Goal: Complete application form

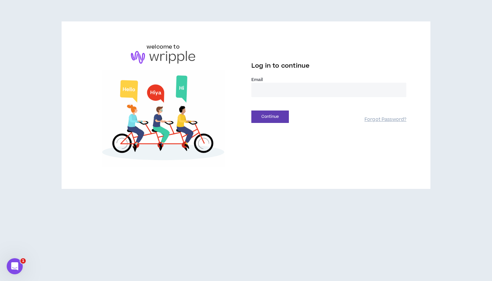
type input "**********"
click at [270, 117] on button "Continue" at bounding box center [269, 116] width 37 height 12
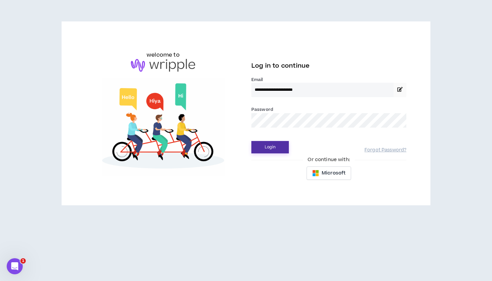
click at [272, 146] on button "Login" at bounding box center [269, 147] width 37 height 12
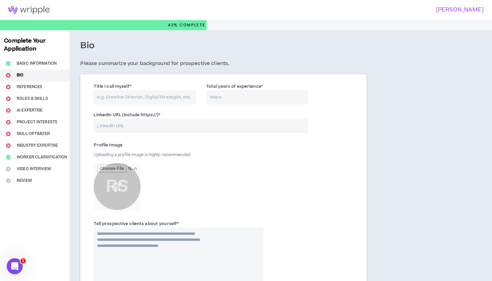
click at [145, 98] on input "Title I call myself *" at bounding box center [145, 97] width 102 height 14
click at [225, 97] on input "Total years of experience *" at bounding box center [257, 97] width 102 height 14
type input "15"
click at [227, 57] on div "Bio Please summarize your background for prospective clients." at bounding box center [223, 57] width 286 height 34
click at [138, 124] on input "LinkedIn URL (Include https://) *" at bounding box center [201, 126] width 215 height 14
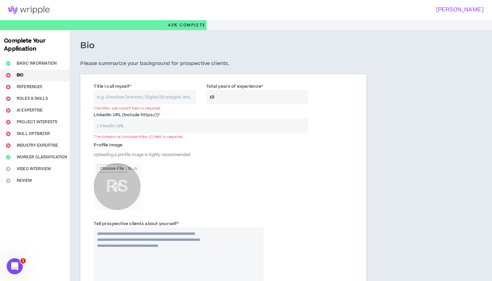
paste input "[URL][DOMAIN_NAME]"
type input "[URL][DOMAIN_NAME]"
click at [159, 93] on input "Title I call myself *" at bounding box center [145, 97] width 102 height 14
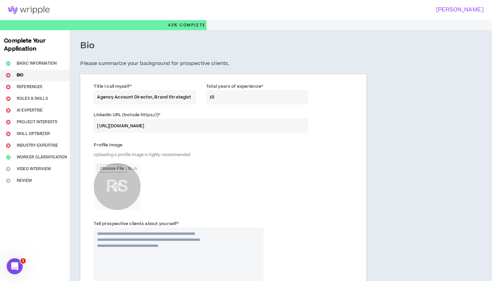
click at [154, 96] on input "Agency Account Director, Brand Strategist" at bounding box center [145, 97] width 102 height 14
type input "Agency Account Director - Brand Strategist"
click at [348, 180] on div "Profile Image Uploading a profile image is highly recommended RS" at bounding box center [223, 178] width 269 height 80
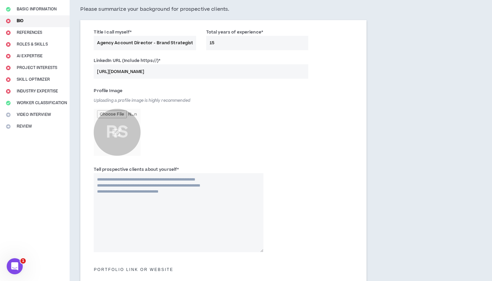
scroll to position [55, 0]
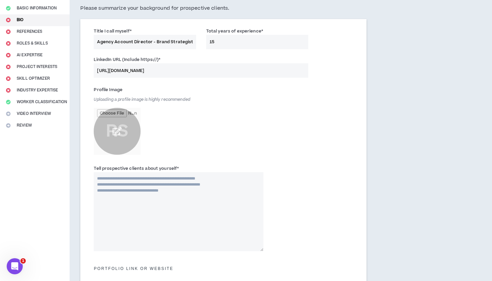
click at [119, 128] on input "file" at bounding box center [117, 131] width 47 height 47
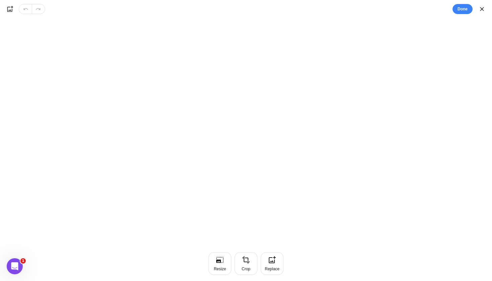
scroll to position [0, 0]
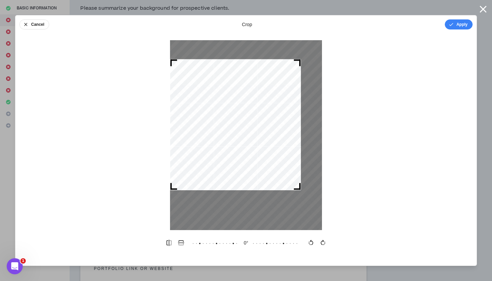
drag, startPoint x: 317, startPoint y: 209, endPoint x: 296, endPoint y: 177, distance: 38.2
click at [296, 177] on div at bounding box center [235, 124] width 131 height 131
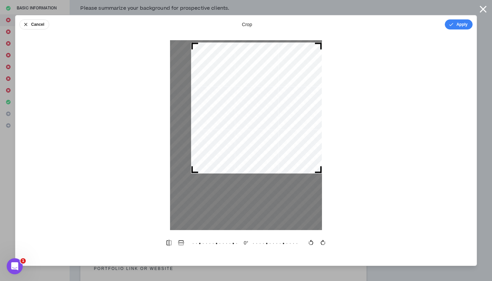
drag, startPoint x: 240, startPoint y: 136, endPoint x: 262, endPoint y: 119, distance: 28.0
click at [262, 119] on div at bounding box center [256, 108] width 131 height 131
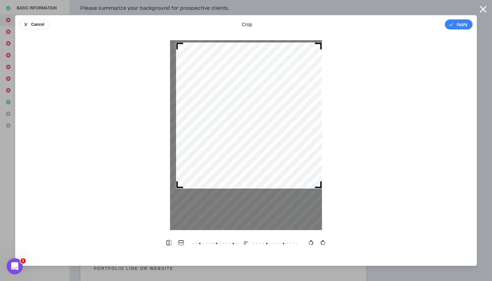
drag, startPoint x: 192, startPoint y: 170, endPoint x: 177, endPoint y: 190, distance: 24.6
click at [177, 190] on div at bounding box center [246, 135] width 152 height 190
drag, startPoint x: 252, startPoint y: 137, endPoint x: 270, endPoint y: 137, distance: 17.7
click at [270, 137] on div at bounding box center [249, 116] width 146 height 146
click at [457, 25] on button "Apply" at bounding box center [459, 24] width 28 height 10
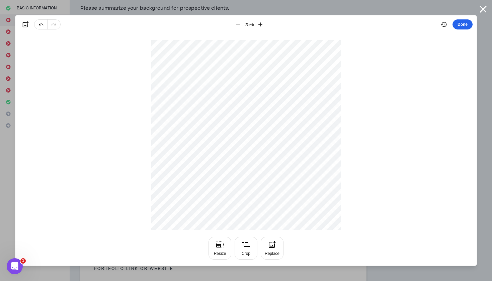
click at [465, 23] on button "Done" at bounding box center [463, 24] width 20 height 10
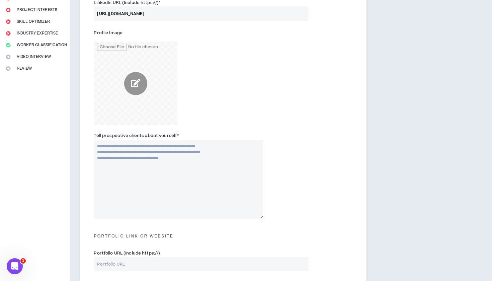
scroll to position [117, 0]
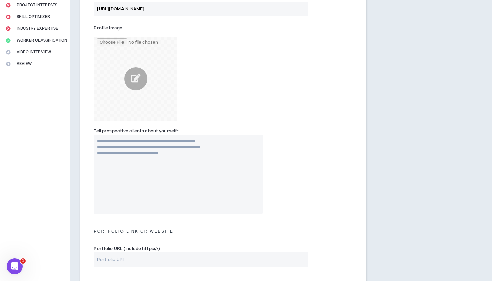
click at [167, 150] on textarea "Tell prospective clients about yourself *" at bounding box center [178, 174] width 169 height 79
paste textarea "**********"
type textarea "**********"
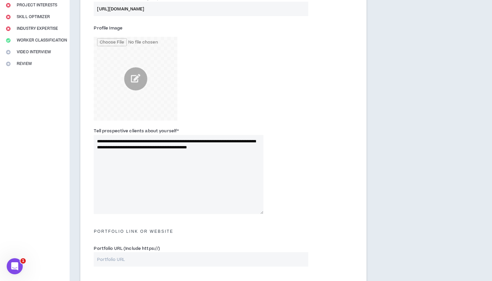
drag, startPoint x: 128, startPoint y: 153, endPoint x: 91, endPoint y: 136, distance: 40.7
click at [91, 136] on div "**********" at bounding box center [178, 170] width 179 height 86
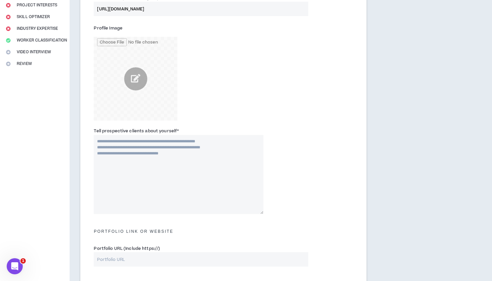
paste textarea "**********"
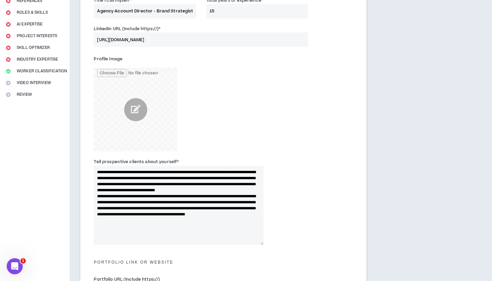
scroll to position [88, 0]
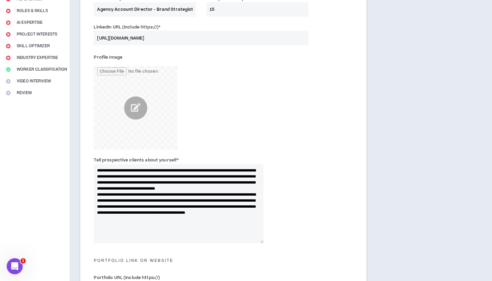
click at [219, 194] on textarea "**********" at bounding box center [178, 203] width 169 height 79
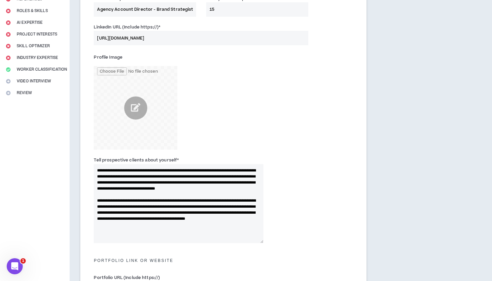
drag, startPoint x: 96, startPoint y: 169, endPoint x: 183, endPoint y: 169, distance: 87.4
click at [183, 169] on textarea "**********" at bounding box center [178, 203] width 169 height 79
click at [97, 169] on textarea "**********" at bounding box center [178, 203] width 169 height 79
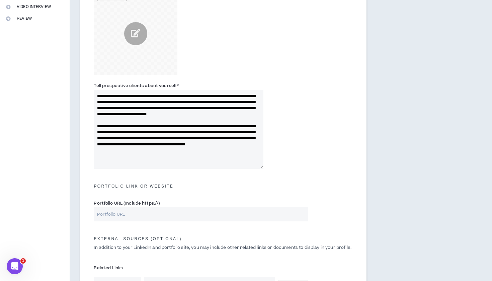
scroll to position [163, 0]
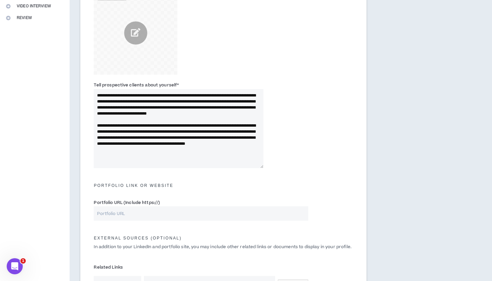
click at [215, 162] on textarea "**********" at bounding box center [178, 128] width 169 height 79
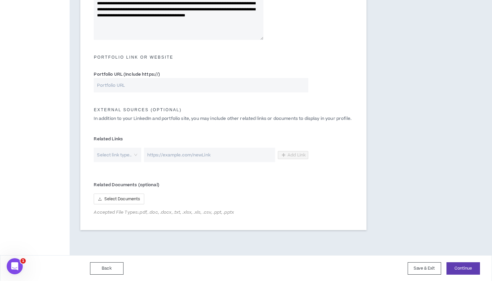
scroll to position [291, 0]
type textarea "**********"
click at [460, 268] on button "Continue" at bounding box center [463, 268] width 33 height 12
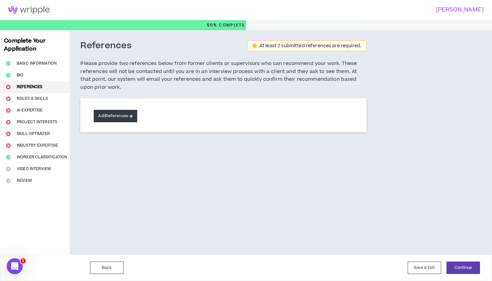
click at [116, 115] on button "Add References" at bounding box center [116, 116] width 44 height 12
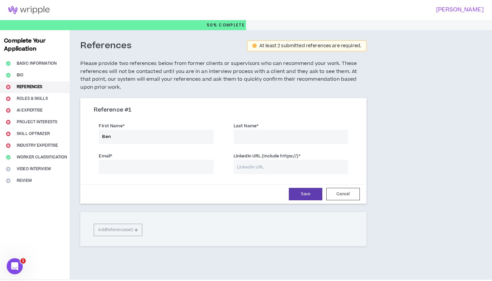
type input "Ben"
type input "[PERSON_NAME]"
type input "bharms02"
click at [117, 164] on input "bharms02" at bounding box center [156, 167] width 114 height 14
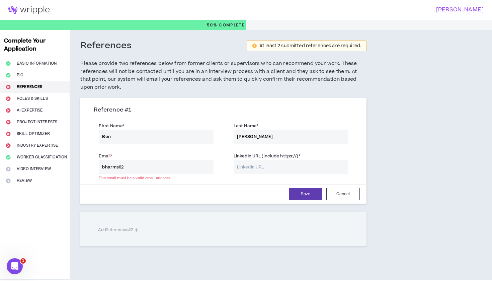
click at [117, 164] on input "bharms02" at bounding box center [156, 167] width 114 height 14
paste input "[EMAIL_ADDRESS][DOMAIN_NAME]"
type input "[EMAIL_ADDRESS][DOMAIN_NAME]"
click at [265, 165] on input "LinkedIn URL (Include https://) *" at bounding box center [291, 167] width 114 height 14
paste input "[URL][DOMAIN_NAME][PERSON_NAME][PERSON_NAME]"
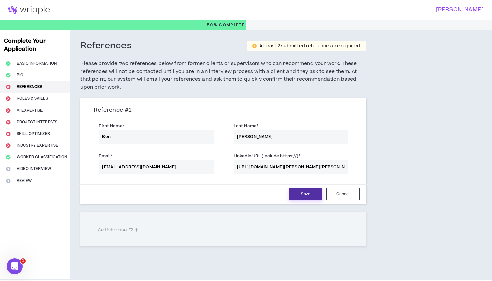
type input "[URL][DOMAIN_NAME][PERSON_NAME][PERSON_NAME]"
click at [305, 190] on button "Save" at bounding box center [305, 194] width 33 height 12
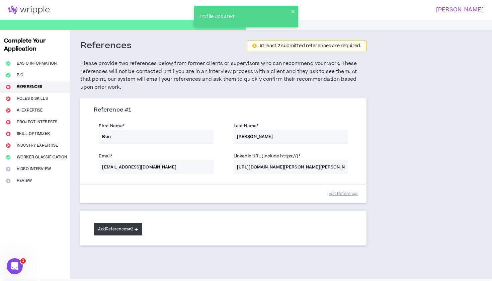
click at [114, 229] on button "Add References #2" at bounding box center [118, 229] width 49 height 12
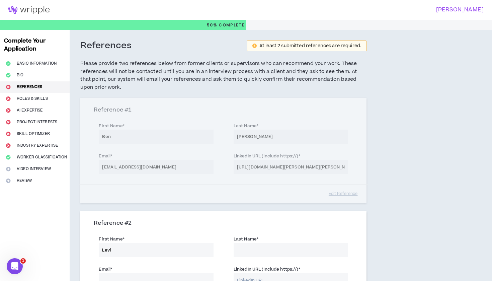
type input "Levi"
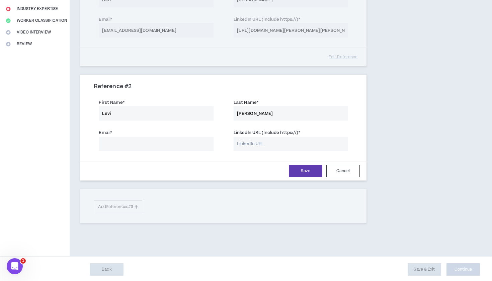
scroll to position [136, 0]
type input "[PERSON_NAME]"
type input "[PERSON_NAME][EMAIL_ADDRESS][DOMAIN_NAME]"
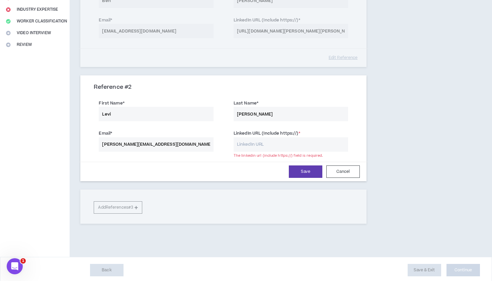
paste input "[URL][DOMAIN_NAME]"
type input "[URL][DOMAIN_NAME]"
click at [309, 171] on button "Save" at bounding box center [305, 171] width 33 height 12
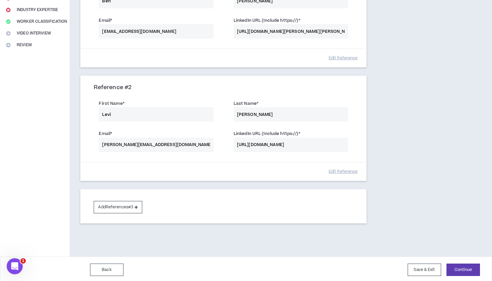
scroll to position [135, 0]
click at [465, 267] on button "Continue" at bounding box center [463, 270] width 33 height 12
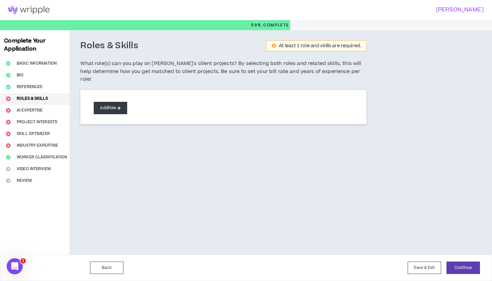
click at [112, 102] on button "Add Role" at bounding box center [110, 108] width 33 height 12
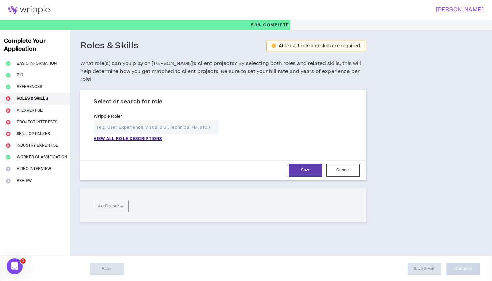
click at [159, 120] on input "text" at bounding box center [156, 127] width 125 height 14
click at [139, 136] on p "VIEW ALL ROLE DESCRIPTIONS" at bounding box center [128, 139] width 68 height 6
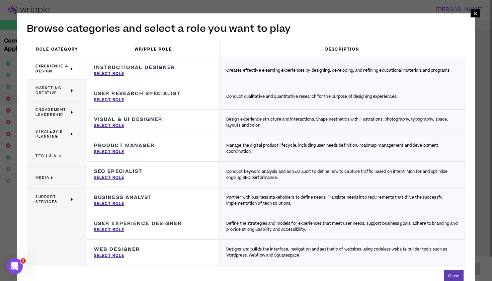
click at [47, 93] on span "Marketing Creative" at bounding box center [52, 90] width 34 height 10
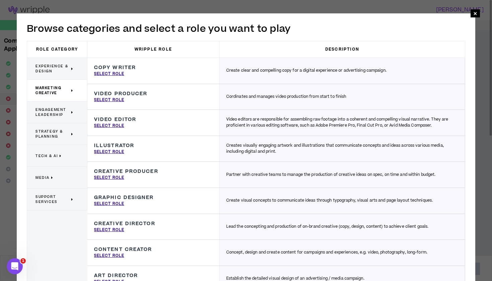
click at [48, 115] on span "Engagement Leadership" at bounding box center [52, 112] width 34 height 10
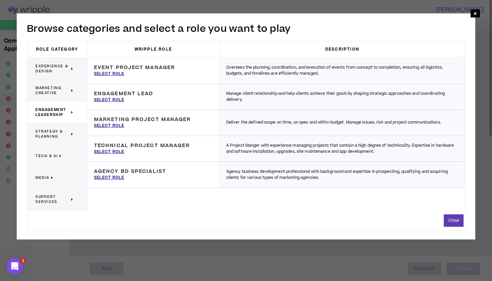
click at [57, 131] on span "Strategy & Planning" at bounding box center [52, 134] width 34 height 10
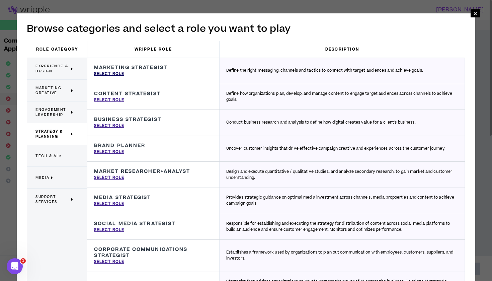
click at [118, 75] on p "Select Role" at bounding box center [109, 74] width 30 height 6
type input "Marketing Strategist"
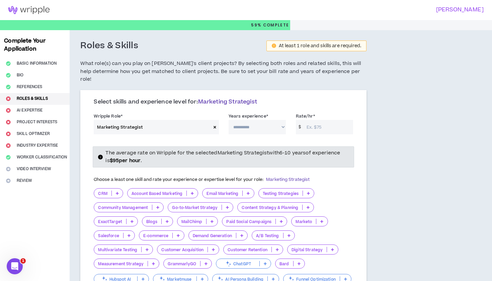
select select "**"
click at [318, 120] on input "Rate/hr *" at bounding box center [328, 127] width 50 height 14
type input "95"
click at [396, 126] on div "**********" at bounding box center [254, 223] width 369 height 386
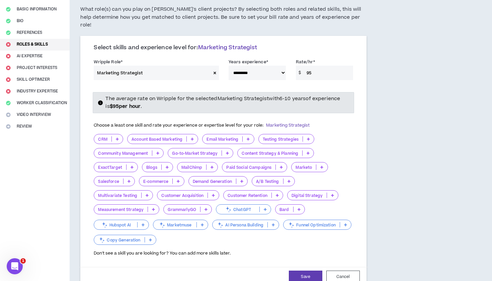
scroll to position [55, 0]
click at [308, 151] on icon at bounding box center [308, 152] width 3 height 3
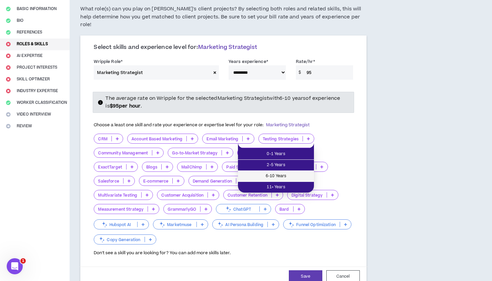
click at [283, 177] on span "6-10 Years" at bounding box center [276, 175] width 68 height 7
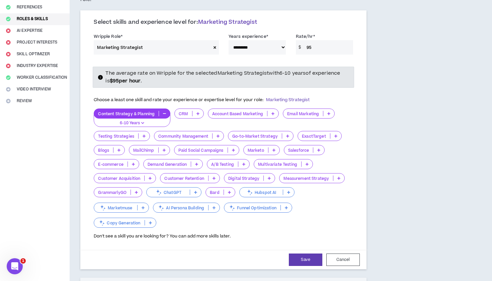
scroll to position [82, 0]
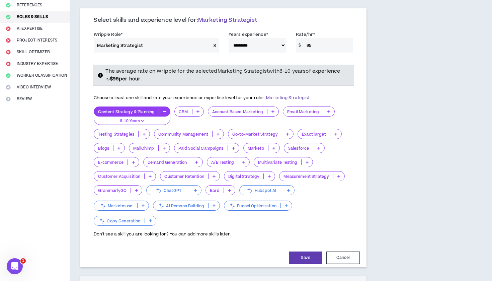
click at [320, 111] on div "Email Marketing" at bounding box center [309, 115] width 52 height 18
click at [329, 110] on icon at bounding box center [328, 111] width 3 height 3
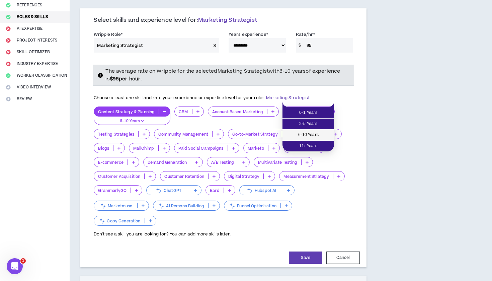
click at [315, 134] on span "6-10 Years" at bounding box center [309, 134] width 44 height 7
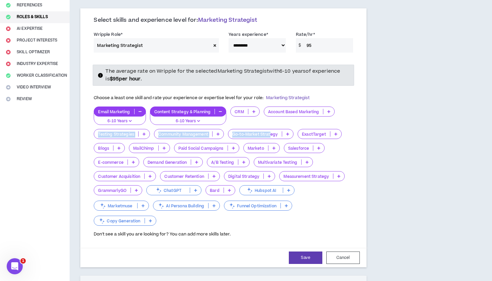
drag, startPoint x: 271, startPoint y: 126, endPoint x: 283, endPoint y: 117, distance: 15.3
click at [283, 117] on div "Email Marketing 6-10 Years Content Strategy & Planning 6-10 Years CRM Account B…" at bounding box center [223, 166] width 259 height 120
click at [372, 129] on div "**********" at bounding box center [224, 200] width 308 height 505
click at [258, 132] on p "Go-to-Market Strategy" at bounding box center [255, 134] width 54 height 5
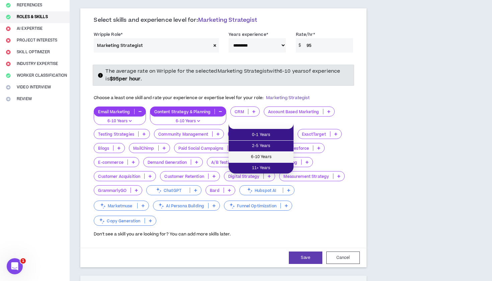
click at [258, 155] on span "6-10 Years" at bounding box center [261, 156] width 57 height 7
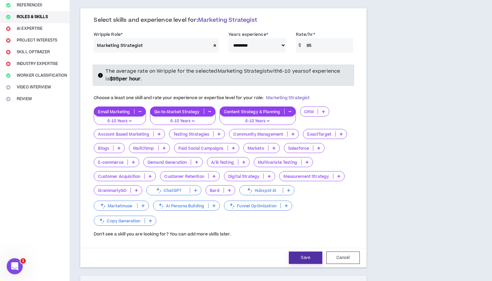
click at [308, 251] on button "Save" at bounding box center [305, 257] width 33 height 12
select select "**"
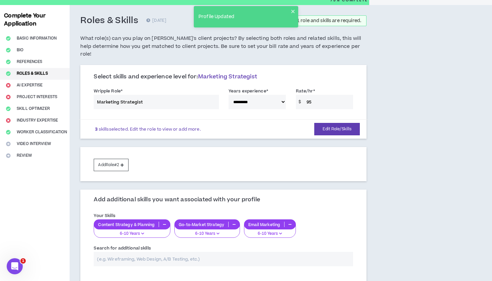
scroll to position [28, 0]
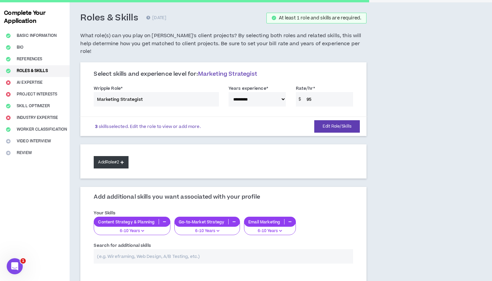
click at [115, 156] on button "Add Role #2" at bounding box center [111, 162] width 34 height 12
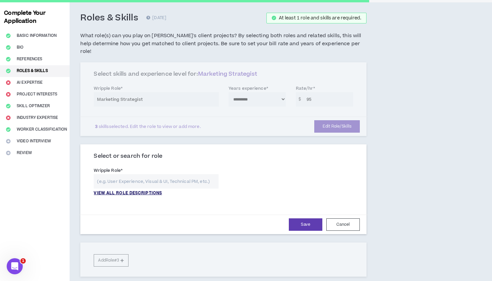
click at [134, 190] on p "VIEW ALL ROLE DESCRIPTIONS" at bounding box center [128, 193] width 68 height 6
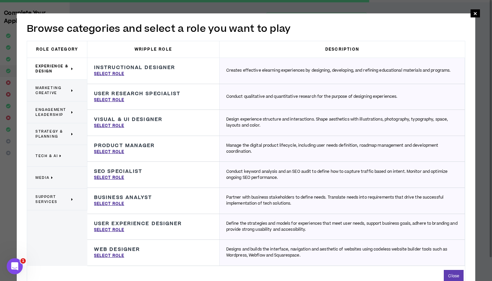
click at [56, 136] on span "Strategy & Planning" at bounding box center [52, 134] width 34 height 10
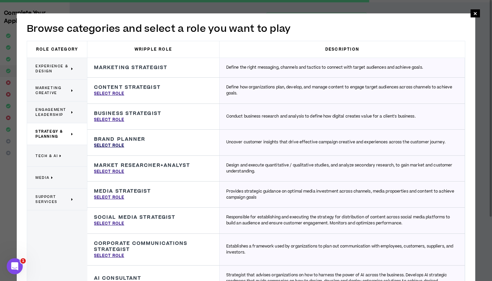
click at [110, 144] on p "Select Role" at bounding box center [109, 146] width 30 height 6
type input "Brand Planner"
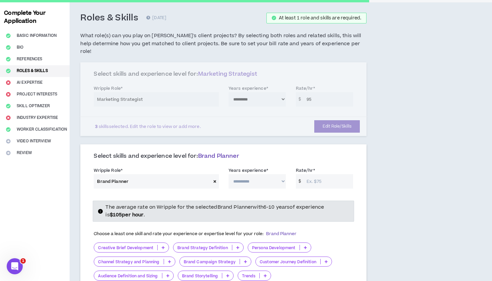
select select "**"
click at [323, 174] on input "Rate/hr *" at bounding box center [328, 181] width 50 height 14
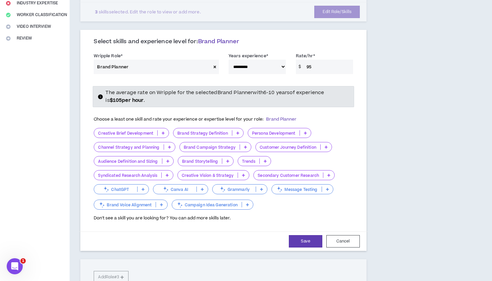
scroll to position [167, 0]
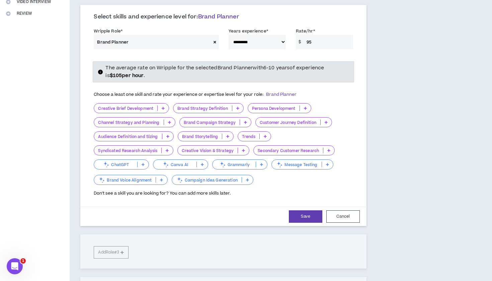
type input "95"
click at [85, 82] on div "**********" at bounding box center [223, 116] width 286 height 219
click at [121, 106] on p "Creative Brief Development" at bounding box center [125, 108] width 63 height 5
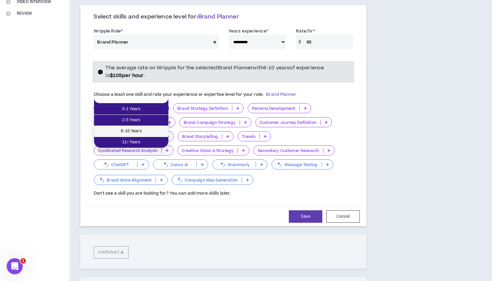
click at [143, 132] on span "6-10 Years" at bounding box center [131, 131] width 66 height 7
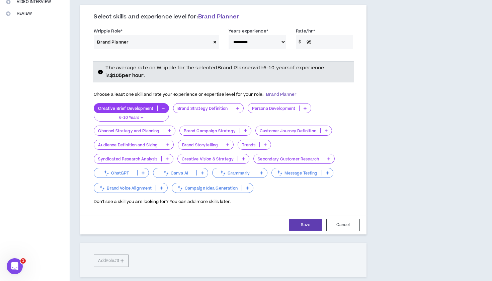
click at [212, 106] on p "Brand Strategy Definition" at bounding box center [202, 108] width 59 height 5
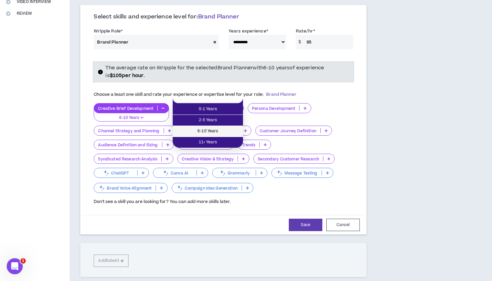
click at [209, 133] on span "6-10 Years" at bounding box center [208, 131] width 62 height 7
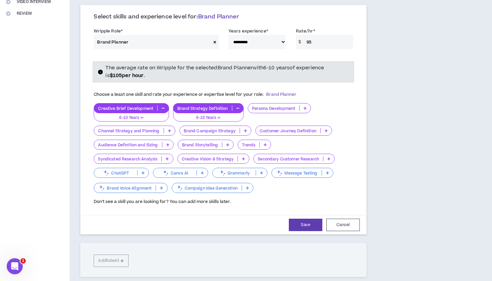
click at [225, 128] on p "Brand Campaign Strategy" at bounding box center [210, 130] width 60 height 5
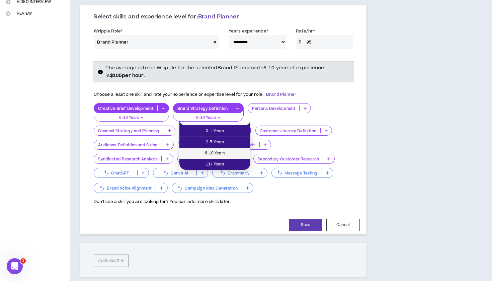
click at [218, 153] on span "6-10 Years" at bounding box center [214, 153] width 63 height 7
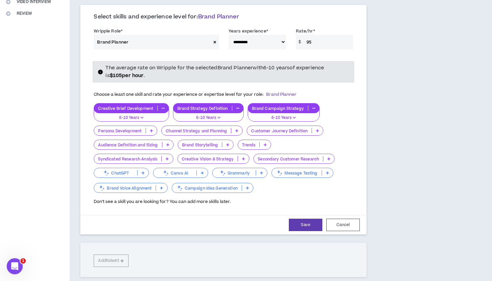
click at [139, 128] on p "Persona Development" at bounding box center [120, 130] width 52 height 5
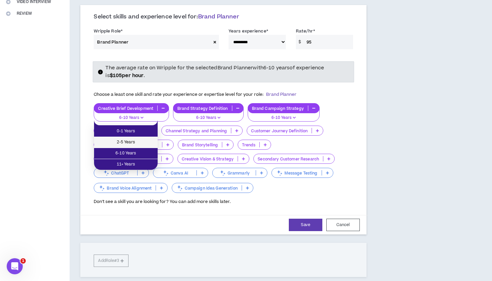
click at [128, 142] on span "2-5 Years" at bounding box center [126, 142] width 56 height 7
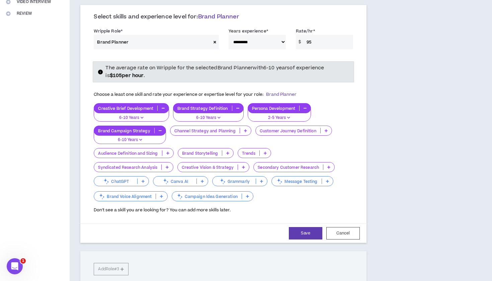
click at [213, 151] on p "Brand Storytelling" at bounding box center [200, 153] width 44 height 5
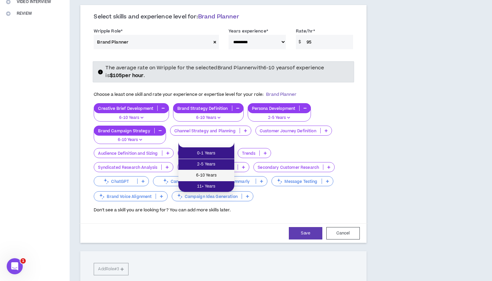
click at [211, 174] on span "6-10 Years" at bounding box center [206, 175] width 48 height 7
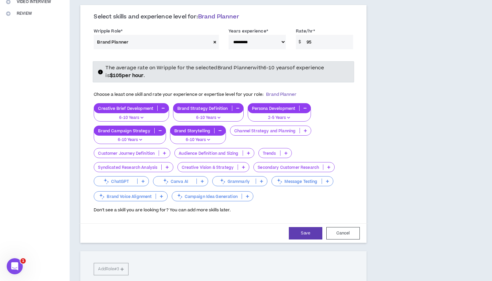
click at [208, 165] on p "Creative Vision & Strategy" at bounding box center [208, 167] width 60 height 5
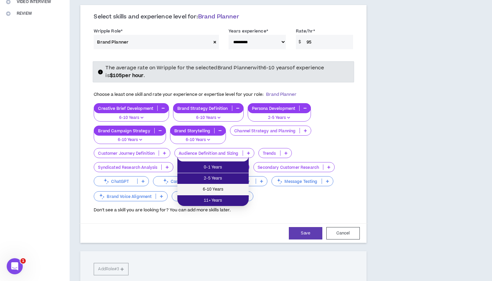
click at [214, 188] on span "6-10 Years" at bounding box center [212, 189] width 63 height 7
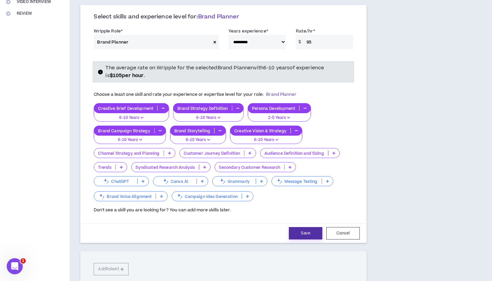
click at [304, 227] on button "Save" at bounding box center [305, 233] width 33 height 12
select select "**"
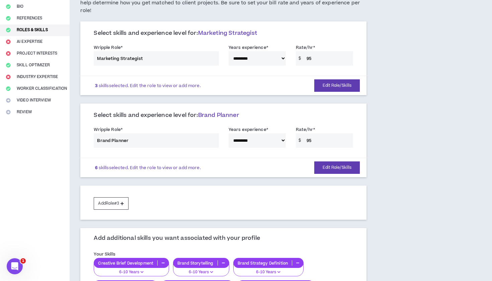
scroll to position [72, 0]
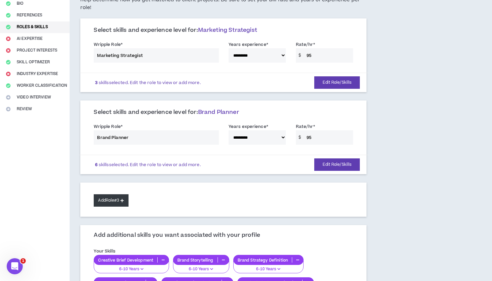
click at [114, 194] on button "Add Role #3" at bounding box center [111, 200] width 34 height 12
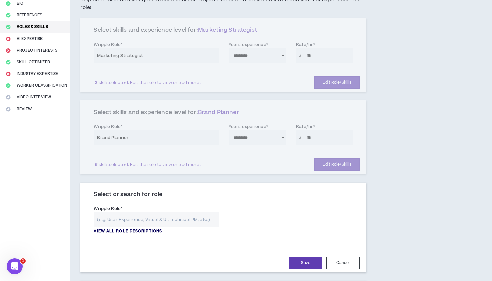
click at [154, 228] on p "VIEW ALL ROLE DESCRIPTIONS" at bounding box center [128, 231] width 68 height 6
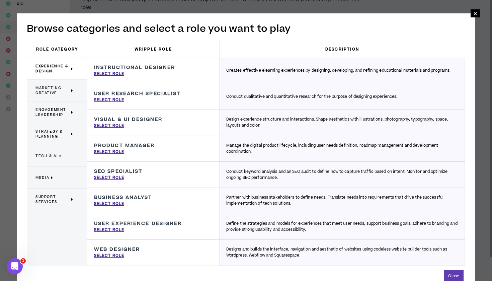
click at [48, 135] on span "Strategy & Planning" at bounding box center [52, 134] width 34 height 10
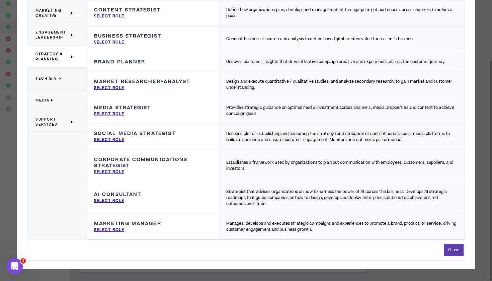
click at [194, 225] on div "Marketing Manager Manages, develops and executes strategic campaigns and experi…" at bounding box center [153, 227] width 132 height 26
click at [112, 230] on p "Select Role" at bounding box center [109, 230] width 30 height 6
type input "Marketing Manager"
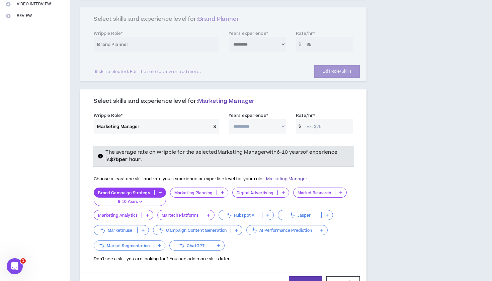
scroll to position [166, 0]
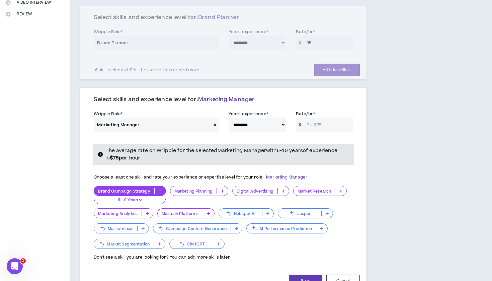
select select "**"
click at [309, 118] on input "Rate/hr *" at bounding box center [328, 125] width 50 height 14
type input "75"
click at [395, 147] on div "**********" at bounding box center [254, 192] width 369 height 657
click at [207, 189] on div "Marketing Planning" at bounding box center [199, 195] width 59 height 18
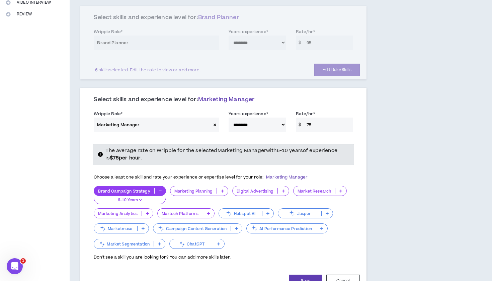
click at [207, 188] on p "Marketing Planning" at bounding box center [193, 190] width 47 height 5
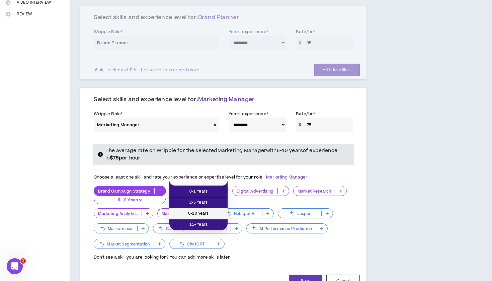
click at [198, 214] on span "6-10 Years" at bounding box center [198, 213] width 50 height 7
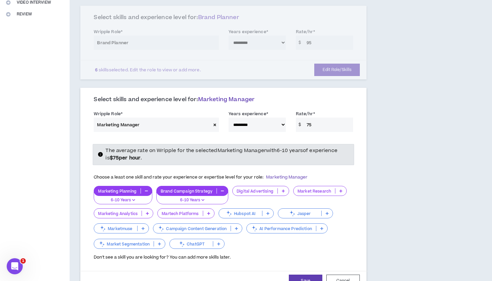
click at [266, 188] on p "Digital Advertising" at bounding box center [255, 190] width 45 height 5
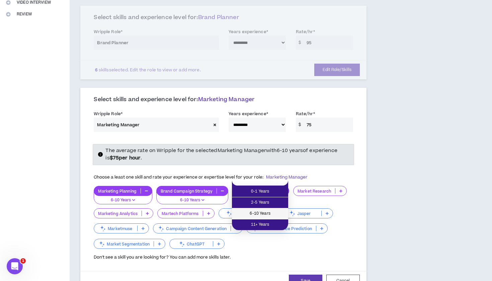
click at [262, 211] on span "6-10 Years" at bounding box center [260, 213] width 48 height 7
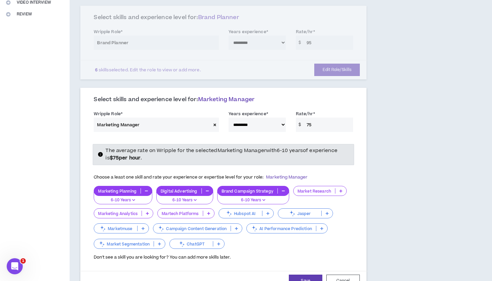
click at [319, 188] on p "Market Research" at bounding box center [315, 190] width 42 height 5
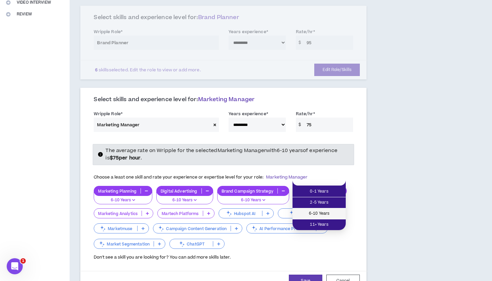
click at [321, 213] on span "6-10 Years" at bounding box center [319, 213] width 45 height 7
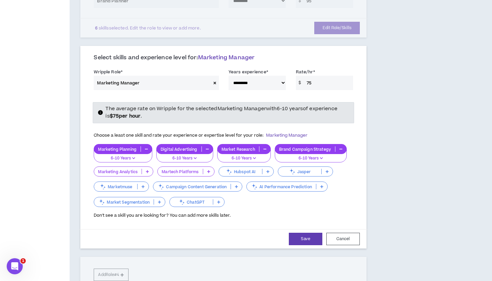
scroll to position [209, 0]
click at [316, 232] on button "Save" at bounding box center [305, 238] width 33 height 12
select select "**"
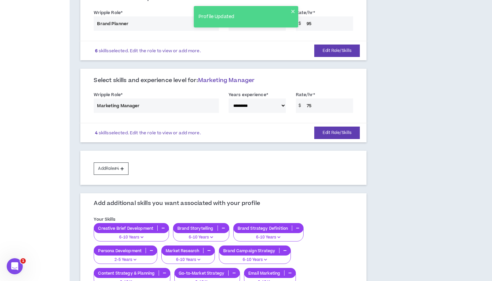
scroll to position [194, 0]
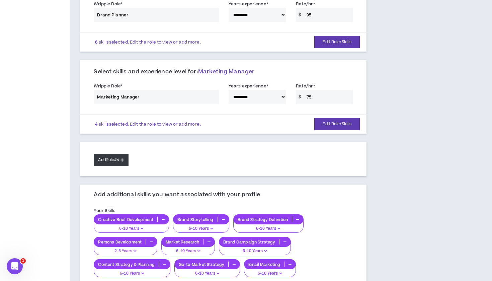
click at [102, 154] on button "Add Role #4" at bounding box center [111, 160] width 34 height 12
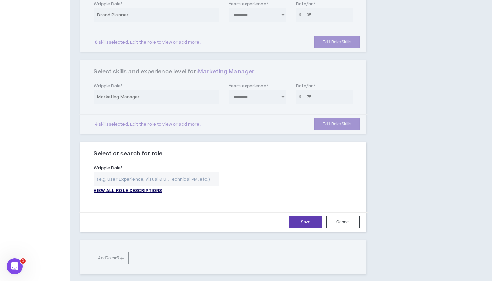
click at [150, 188] on p "VIEW ALL ROLE DESCRIPTIONS" at bounding box center [128, 191] width 68 height 6
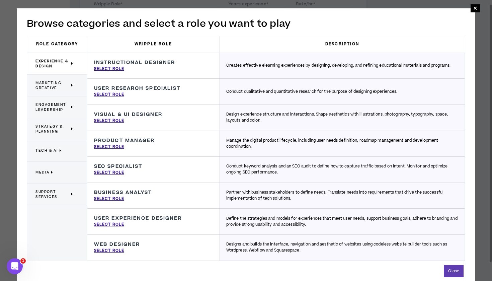
click at [47, 128] on span "Strategy & Planning" at bounding box center [52, 129] width 34 height 10
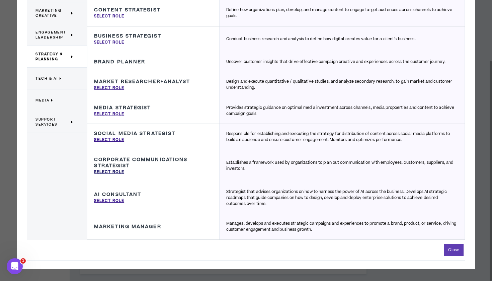
click at [116, 171] on p "Select Role" at bounding box center [109, 172] width 30 height 6
type input "Corporate Communications Strategist"
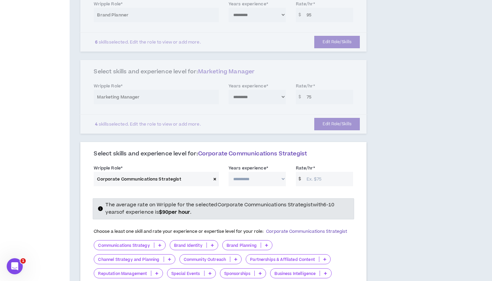
select select "**"
click at [325, 172] on input "Rate/hr *" at bounding box center [328, 179] width 50 height 14
click at [437, 175] on div "**********" at bounding box center [254, 226] width 369 height 781
click at [317, 172] on input "70" at bounding box center [328, 179] width 50 height 14
click at [385, 198] on div "**********" at bounding box center [254, 226] width 369 height 781
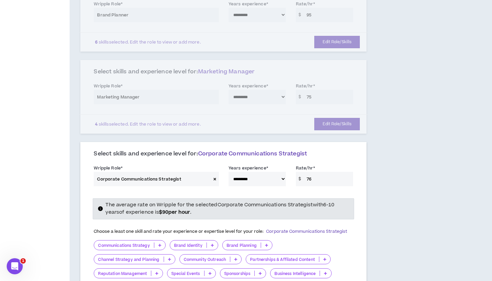
click at [337, 172] on input "76" at bounding box center [328, 179] width 50 height 14
type input "75"
click at [391, 191] on div "**********" at bounding box center [254, 226] width 369 height 781
click at [122, 243] on p "Communications Strategy" at bounding box center [124, 245] width 60 height 5
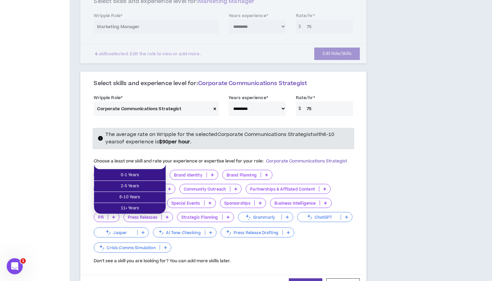
scroll to position [275, 0]
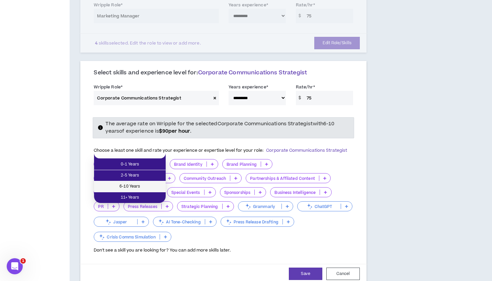
click at [121, 186] on span "6-10 Years" at bounding box center [130, 186] width 64 height 7
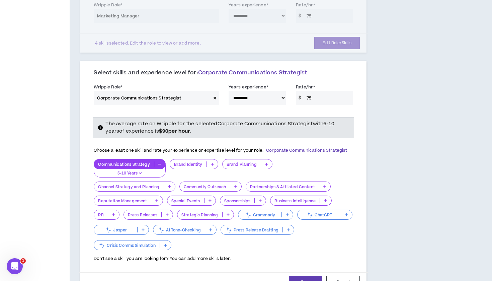
select select "**"
click at [202, 162] on p "Brand Identity" at bounding box center [188, 164] width 36 height 5
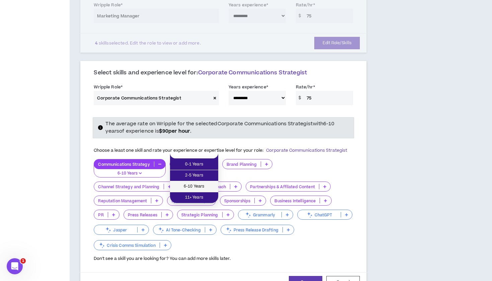
click at [196, 188] on span "6-10 Years" at bounding box center [194, 186] width 40 height 7
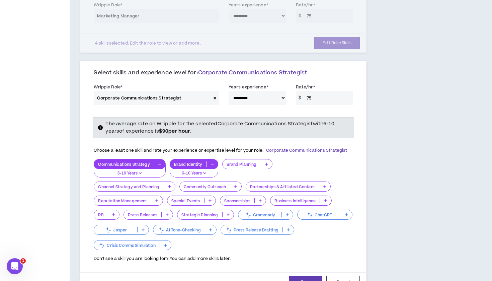
click at [240, 162] on p "Brand Planning" at bounding box center [242, 164] width 38 height 5
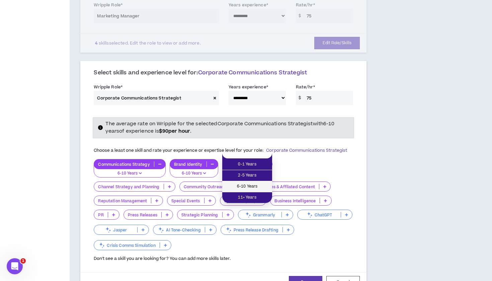
click at [251, 184] on span "6-10 Years" at bounding box center [247, 186] width 42 height 7
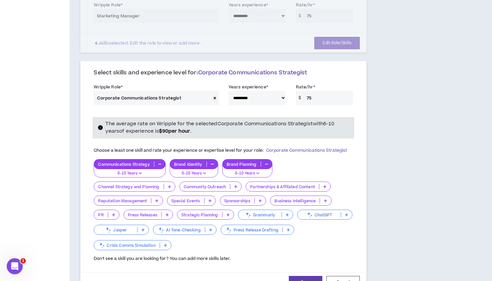
click at [208, 212] on p "Strategic Planning" at bounding box center [199, 214] width 45 height 5
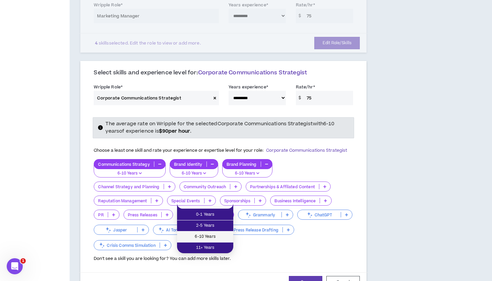
click at [205, 236] on span "6-10 Years" at bounding box center [205, 236] width 48 height 7
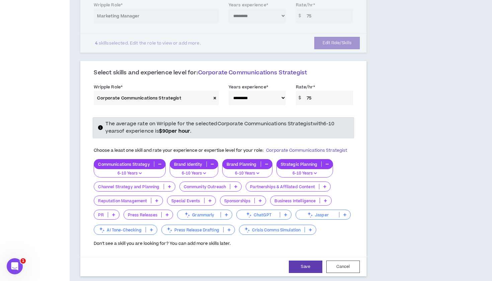
click at [192, 198] on p "Special Events" at bounding box center [185, 200] width 37 height 5
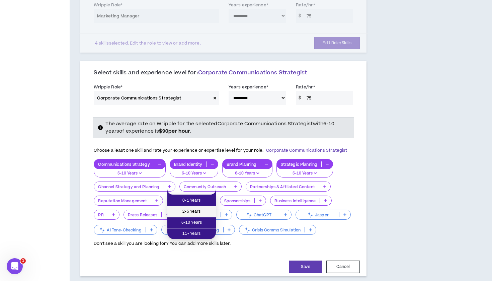
click at [190, 213] on span "2-5 Years" at bounding box center [191, 211] width 41 height 7
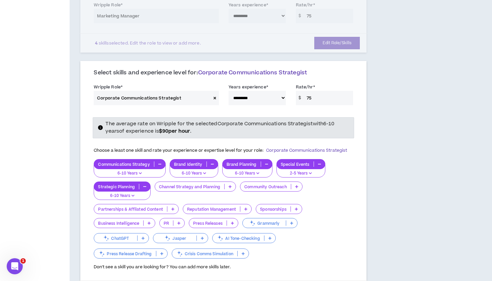
click at [251, 184] on p "Community Outreach" at bounding box center [265, 186] width 51 height 5
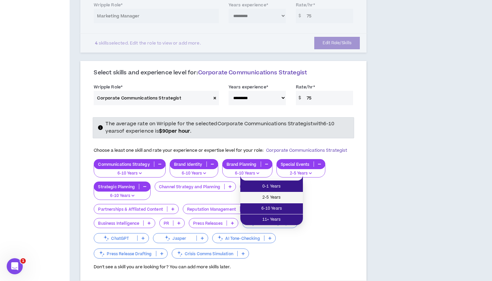
click at [266, 196] on span "2-5 Years" at bounding box center [271, 197] width 55 height 7
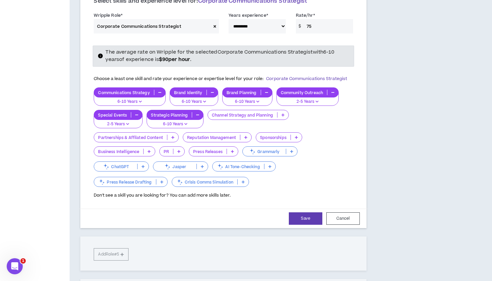
scroll to position [356, 0]
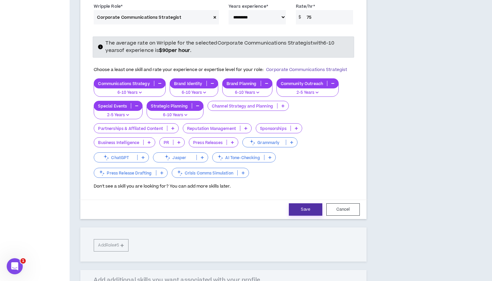
click at [301, 203] on button "Save" at bounding box center [305, 209] width 33 height 12
select select "**"
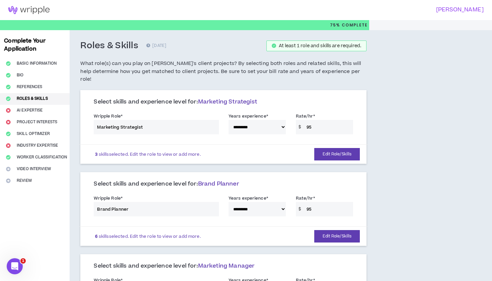
scroll to position [0, 0]
click at [335, 149] on button "Edit Role/Skills" at bounding box center [337, 154] width 46 height 12
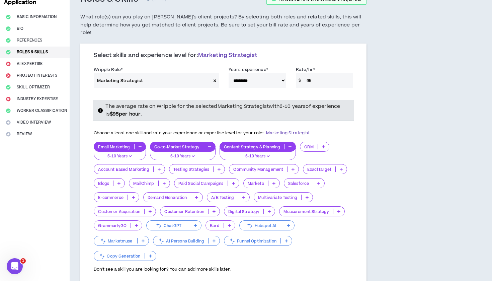
scroll to position [54, 0]
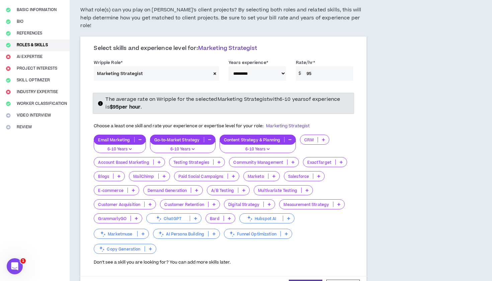
click at [316, 202] on p "Measurement Strategy" at bounding box center [307, 204] width 54 height 5
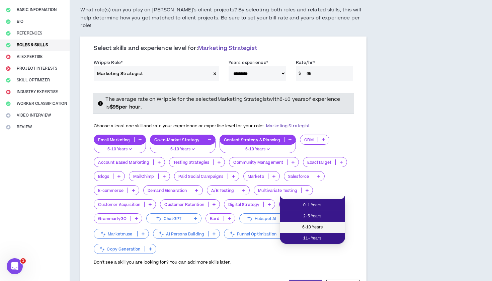
click at [310, 227] on span "6-10 Years" at bounding box center [312, 227] width 57 height 7
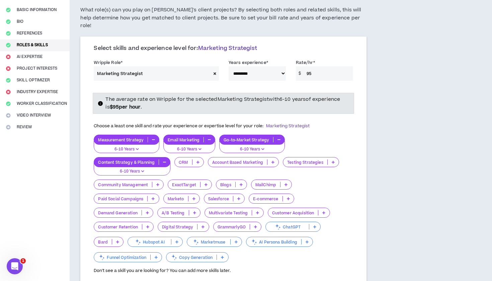
click at [168, 224] on p "Digital Strategy" at bounding box center [177, 226] width 39 height 5
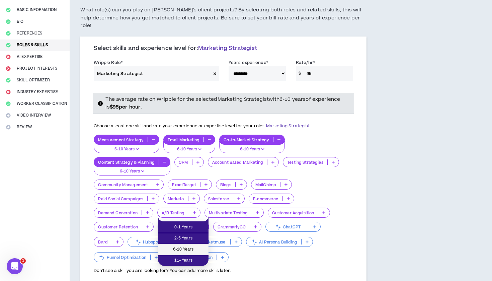
click at [182, 251] on span "6-10 Years" at bounding box center [183, 249] width 43 height 7
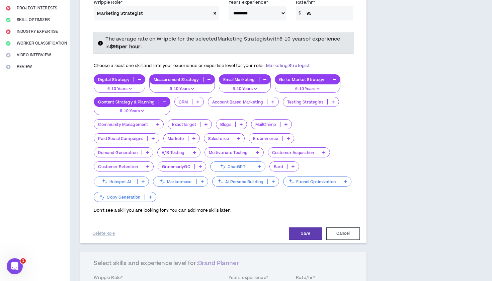
scroll to position [118, 0]
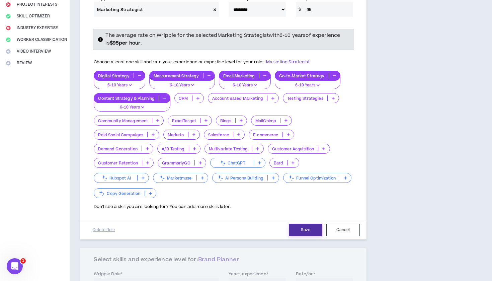
click at [307, 224] on button "Save" at bounding box center [305, 230] width 33 height 12
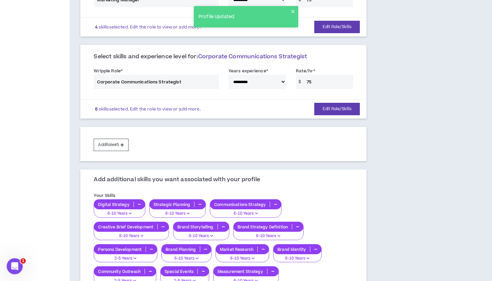
scroll to position [292, 0]
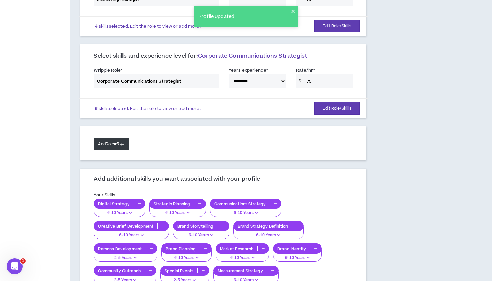
click at [118, 138] on button "Add Role #5" at bounding box center [111, 144] width 34 height 12
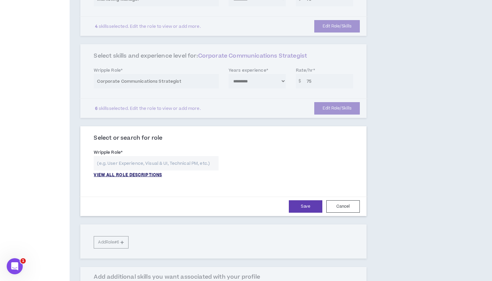
click at [152, 172] on p "VIEW ALL ROLE DESCRIPTIONS" at bounding box center [128, 175] width 68 height 6
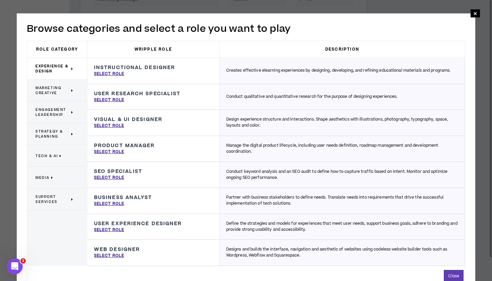
click at [54, 156] on span "Tech & AI" at bounding box center [46, 155] width 22 height 5
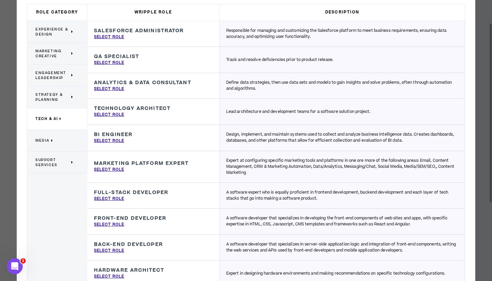
click at [52, 141] on icon at bounding box center [52, 140] width 2 height 5
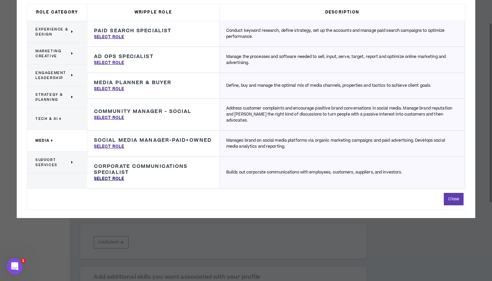
click at [111, 179] on p "Select Role" at bounding box center [109, 179] width 30 height 6
type input "Corporate Communications Specialist"
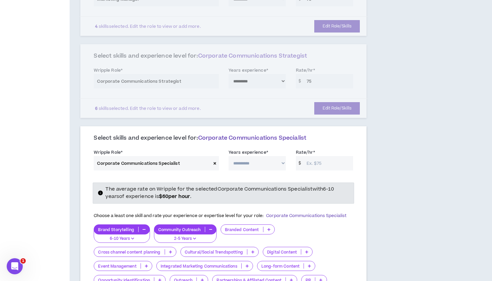
select select "**"
click at [314, 156] on input "Rate/hr *" at bounding box center [328, 163] width 50 height 14
type input "60"
click at [417, 187] on div "**********" at bounding box center [254, 188] width 369 height 900
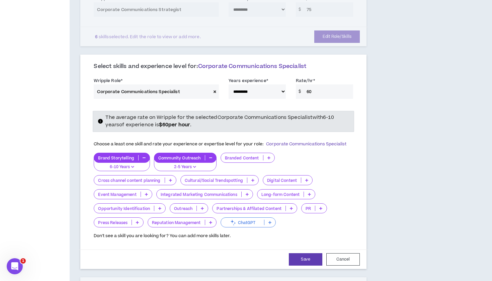
scroll to position [389, 0]
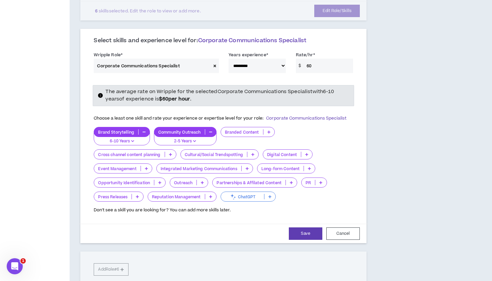
click at [248, 130] on p "Branded Content" at bounding box center [242, 132] width 42 height 5
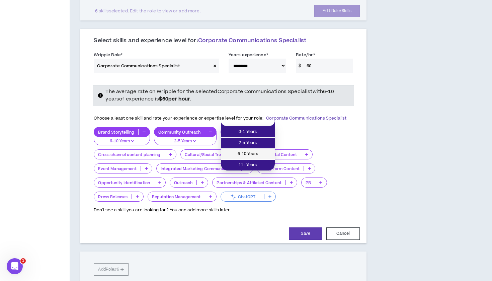
click at [250, 154] on span "6-10 Years" at bounding box center [248, 153] width 46 height 7
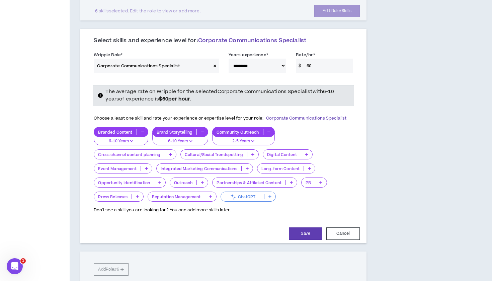
click at [139, 152] on p "Cross channel content planning" at bounding box center [129, 154] width 70 height 5
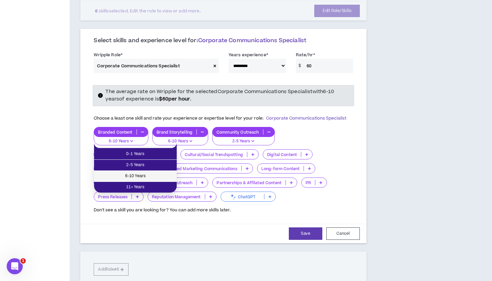
click at [140, 177] on span "6-10 Years" at bounding box center [135, 175] width 75 height 7
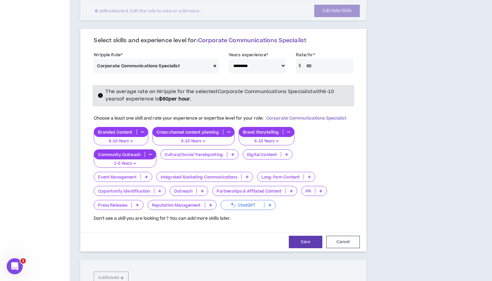
click at [260, 152] on p "Digital Content" at bounding box center [262, 154] width 38 height 5
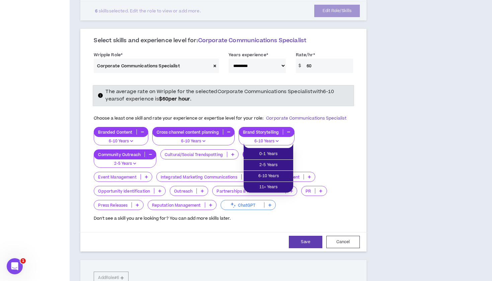
click at [221, 153] on div "Cultural/Social Trendspotting" at bounding box center [199, 158] width 78 height 18
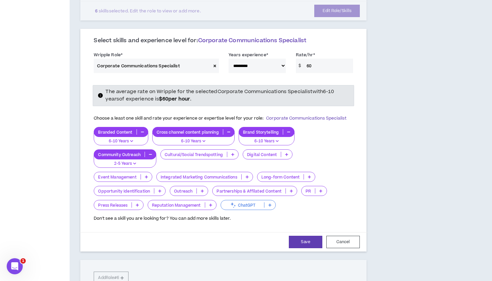
click at [215, 174] on p "Integrated Marketing Communications" at bounding box center [199, 176] width 85 height 5
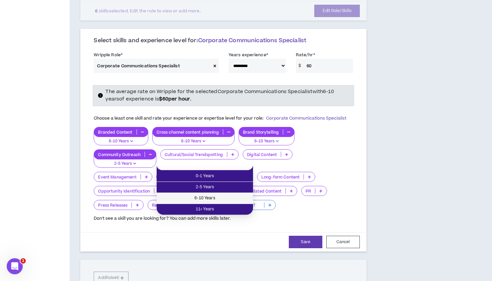
click at [221, 197] on span "6-10 Years" at bounding box center [205, 198] width 88 height 7
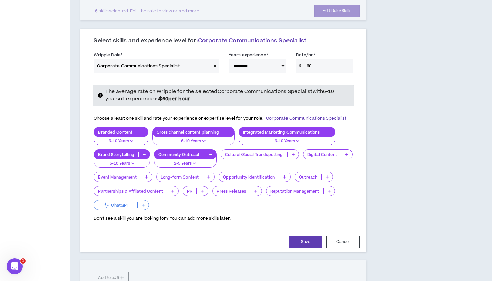
click at [203, 174] on p "Long-form Content" at bounding box center [180, 176] width 46 height 5
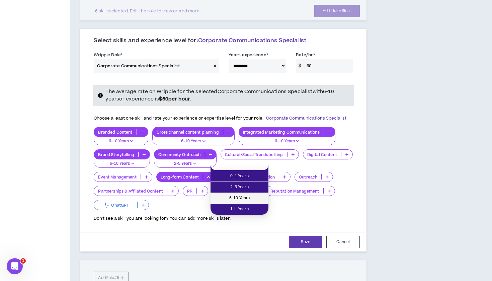
click at [236, 196] on span "6-10 Years" at bounding box center [240, 198] width 50 height 7
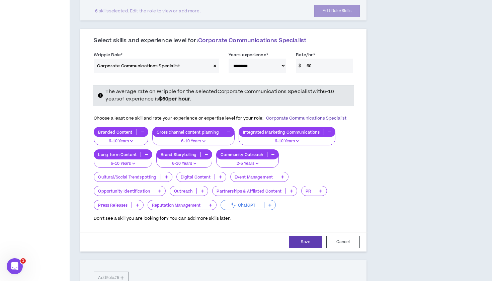
click at [147, 153] on icon "button" at bounding box center [146, 154] width 3 height 3
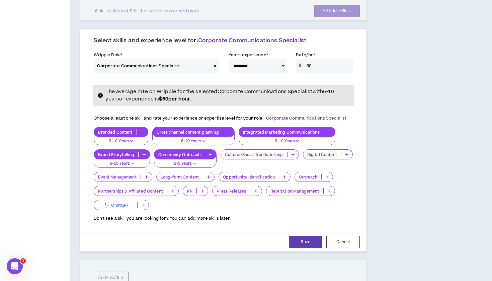
click at [203, 174] on p "Long-form Content" at bounding box center [180, 176] width 46 height 5
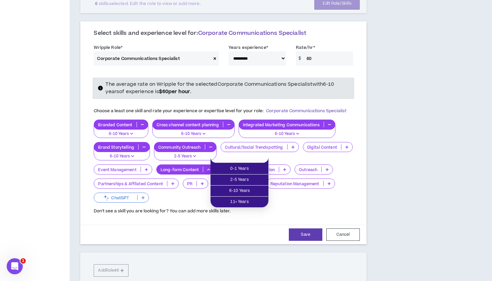
scroll to position [400, 0]
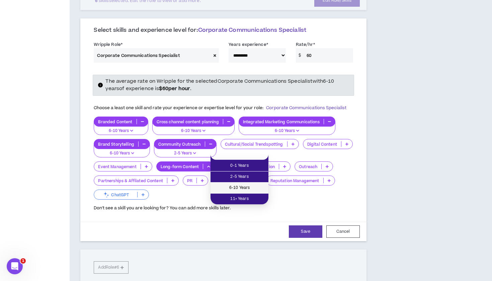
click at [236, 187] on span "6-10 Years" at bounding box center [240, 187] width 50 height 7
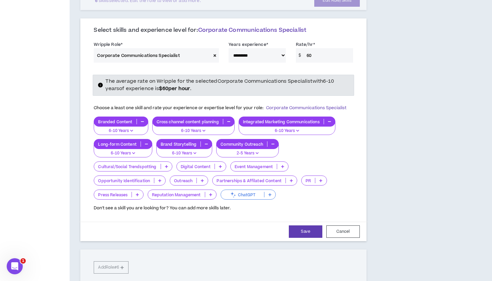
click at [201, 164] on p "Digital Content" at bounding box center [196, 166] width 38 height 5
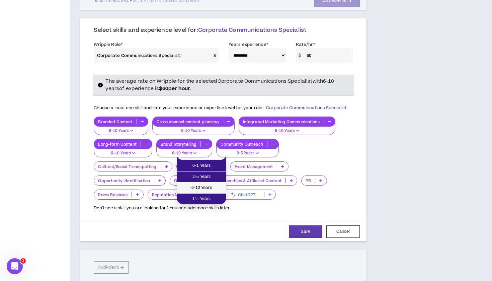
click at [207, 189] on span "6-10 Years" at bounding box center [202, 187] width 42 height 7
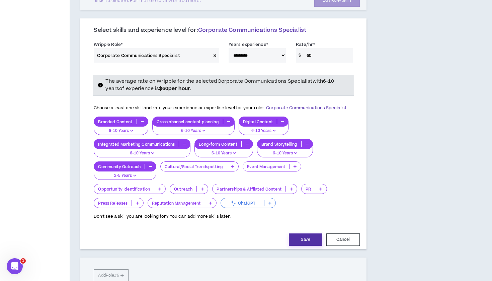
click at [307, 233] on button "Save" at bounding box center [305, 239] width 33 height 12
select select "**"
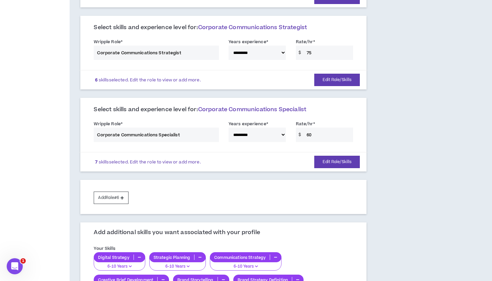
scroll to position [320, 0]
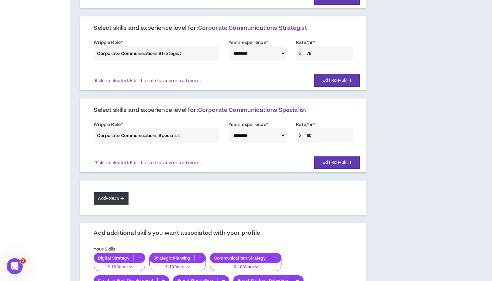
click at [118, 192] on button "Add Role #6" at bounding box center [111, 198] width 34 height 12
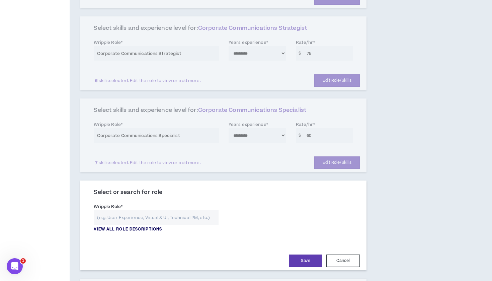
click at [138, 226] on p "VIEW ALL ROLE DESCRIPTIONS" at bounding box center [128, 229] width 68 height 6
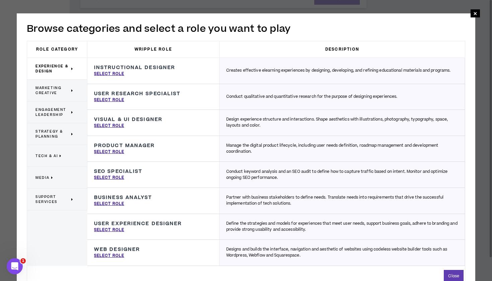
click at [41, 200] on span "Support Services" at bounding box center [52, 199] width 34 height 10
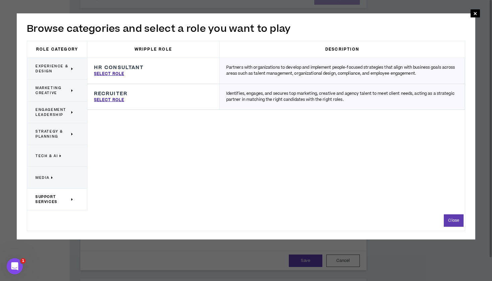
click at [39, 175] on span "Media" at bounding box center [42, 177] width 14 height 5
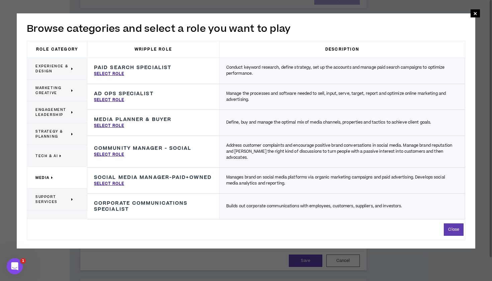
click at [55, 201] on span "Support Services" at bounding box center [52, 199] width 34 height 10
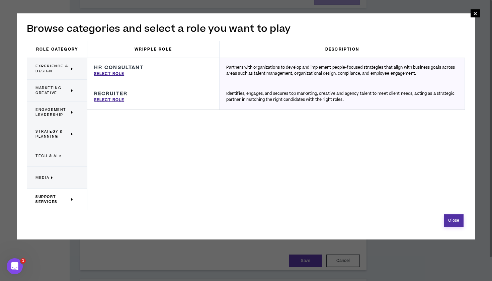
click at [450, 221] on button "Close" at bounding box center [454, 220] width 20 height 12
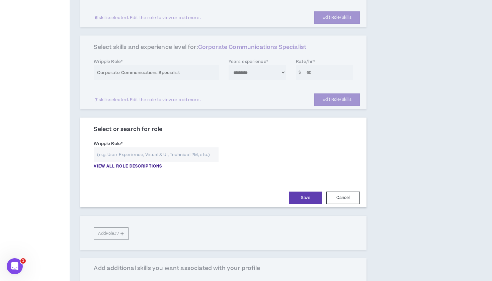
scroll to position [386, 0]
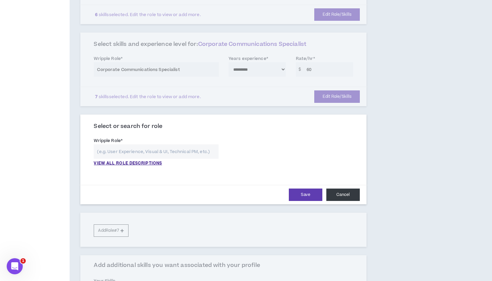
click at [337, 188] on button "Cancel" at bounding box center [342, 194] width 33 height 12
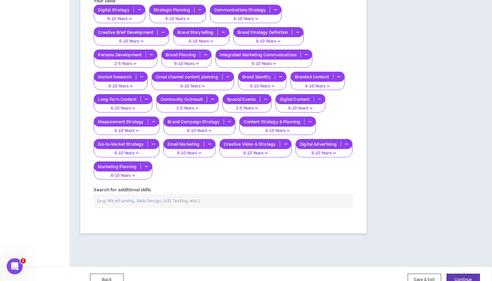
scroll to position [567, 0]
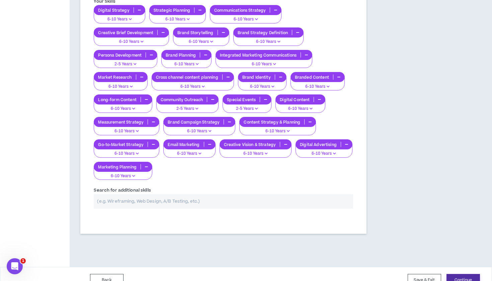
click at [461, 274] on button "Continue" at bounding box center [463, 280] width 33 height 12
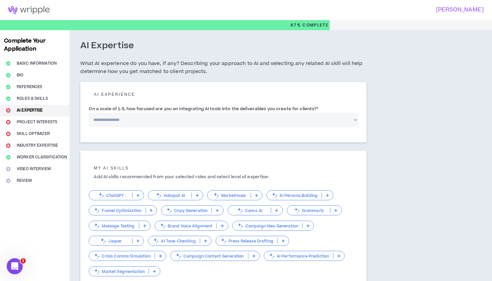
select select "*"
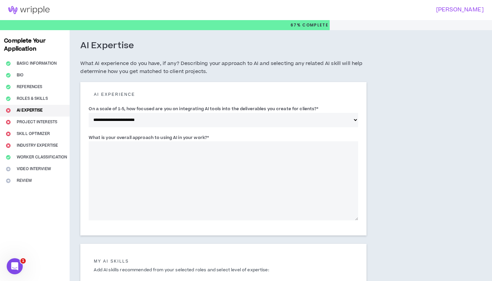
click at [429, 173] on div "**********" at bounding box center [254, 234] width 369 height 408
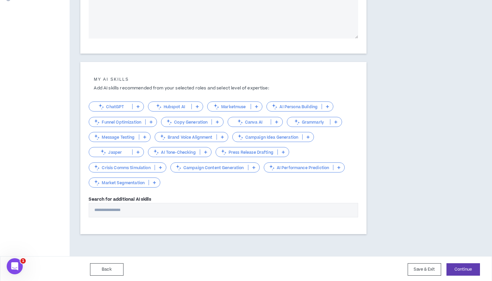
scroll to position [181, 0]
click at [417, 271] on button "Save & Exit" at bounding box center [424, 269] width 33 height 12
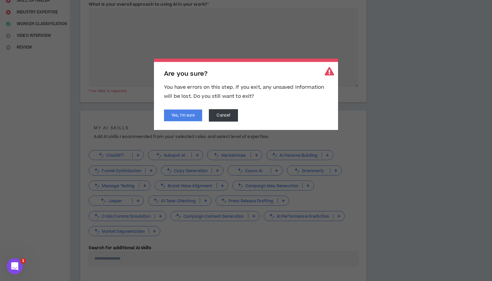
scroll to position [133, 0]
click at [222, 120] on button "Cancel" at bounding box center [223, 115] width 29 height 12
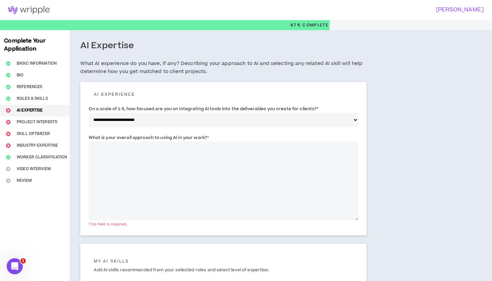
scroll to position [0, 0]
click at [107, 156] on textarea "What is your overall approach to using AI in your work? *" at bounding box center [223, 180] width 269 height 79
type textarea "****"
click at [391, 142] on div "**********" at bounding box center [254, 234] width 369 height 408
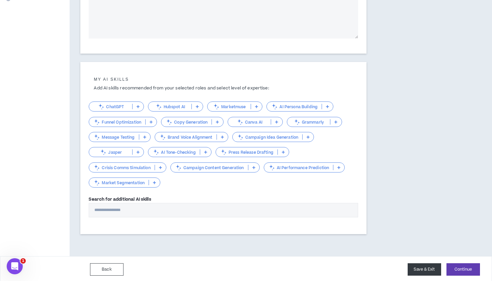
scroll to position [181, 0]
click at [423, 270] on button "Save & Exit" at bounding box center [424, 269] width 33 height 12
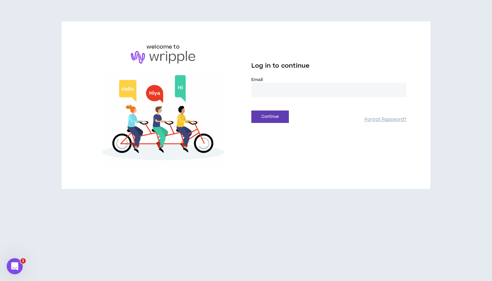
click at [20, 115] on div "welcome to Log in to continue Email * Continue Forgot Password?" at bounding box center [246, 108] width 492 height 216
